Goal: Navigation & Orientation: Find specific page/section

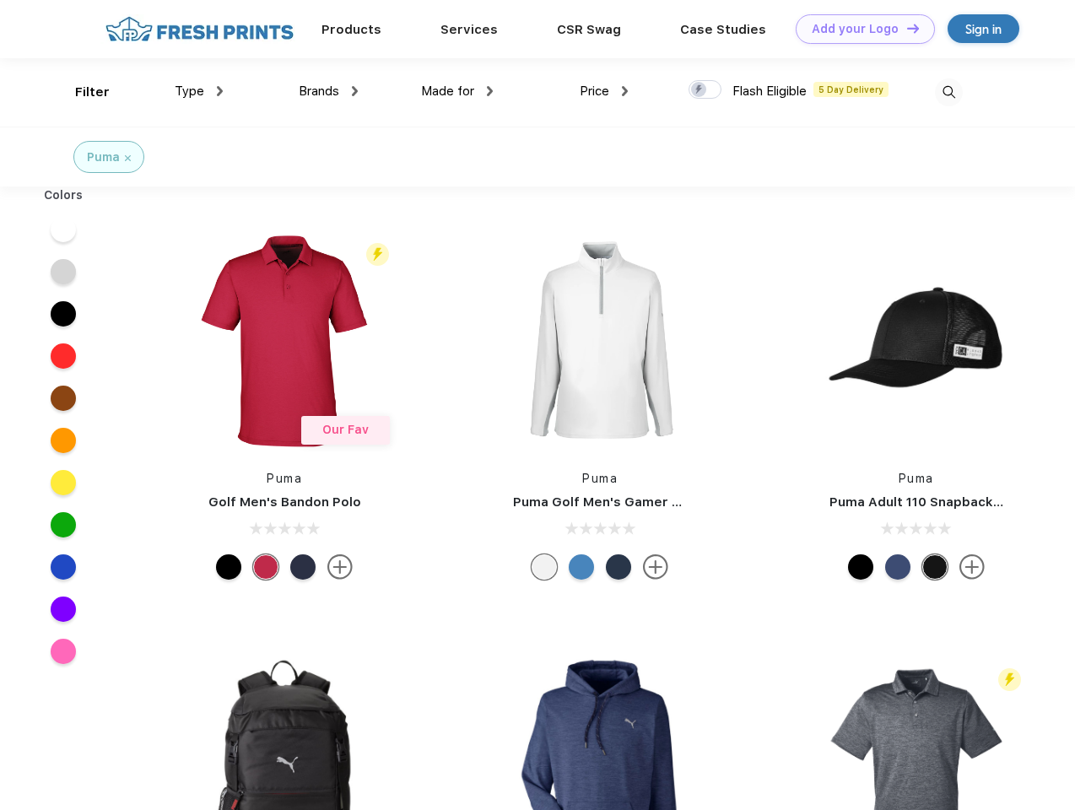
click at [859, 29] on link "Add your Logo Design Tool" at bounding box center [864, 29] width 139 height 30
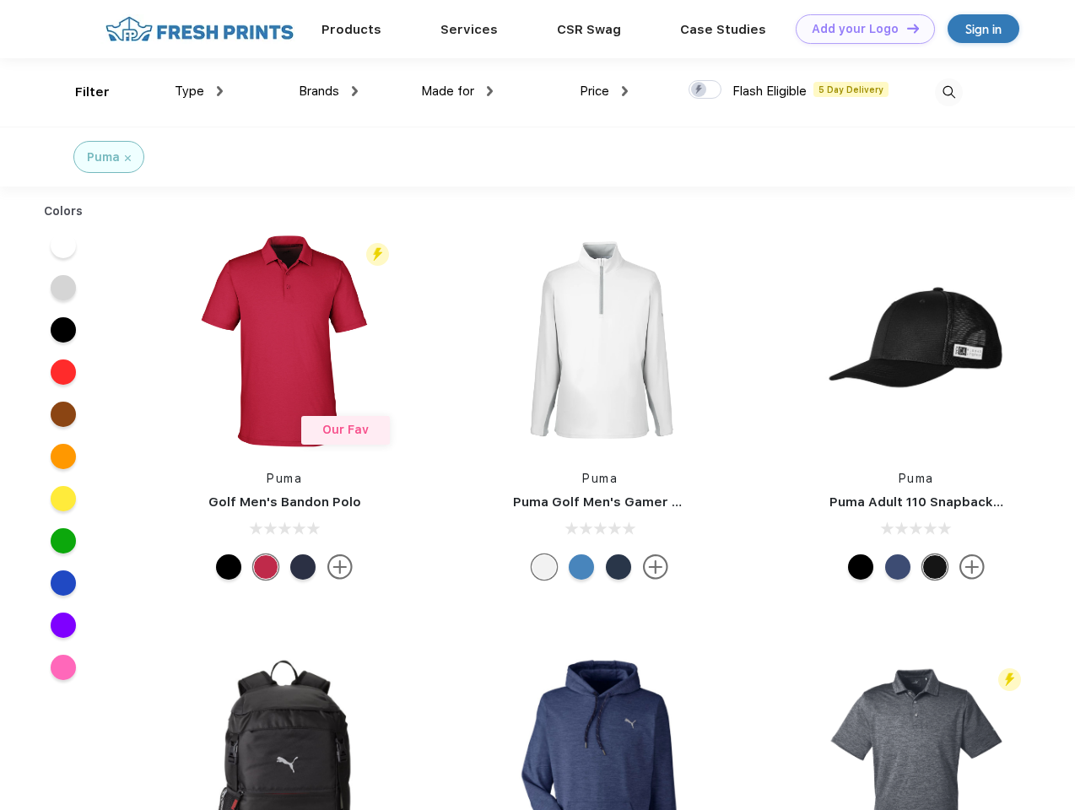
click at [0, 0] on div "Design Tool" at bounding box center [0, 0] width 0 height 0
click at [905, 28] on link "Add your Logo Design Tool" at bounding box center [864, 29] width 139 height 30
click at [81, 92] on div "Filter" at bounding box center [92, 92] width 35 height 19
click at [199, 91] on span "Type" at bounding box center [190, 91] width 30 height 15
click at [328, 91] on span "Brands" at bounding box center [319, 91] width 40 height 15
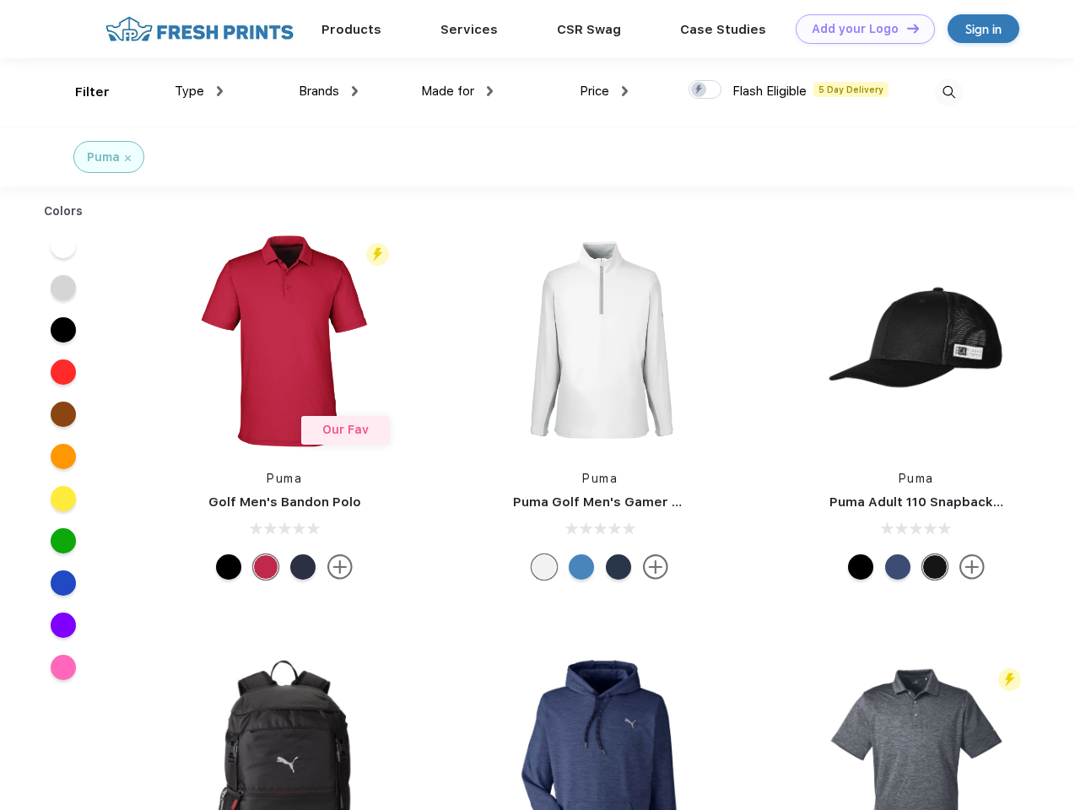
click at [457, 91] on span "Made for" at bounding box center [447, 91] width 53 height 15
click at [604, 91] on span "Price" at bounding box center [594, 91] width 30 height 15
click at [705, 90] on div at bounding box center [704, 89] width 33 height 19
click at [699, 90] on input "checkbox" at bounding box center [693, 84] width 11 height 11
click at [948, 92] on img at bounding box center [949, 92] width 28 height 28
